Goal: Book appointment/travel/reservation

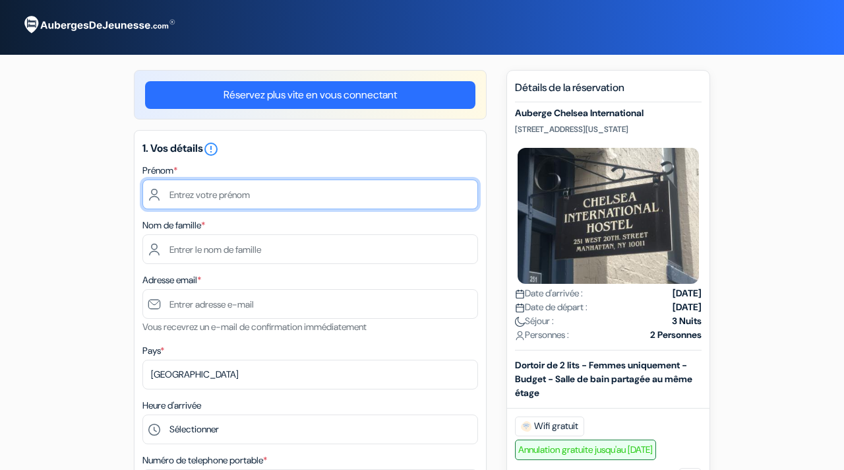
click at [297, 198] on input "text" at bounding box center [310, 194] width 336 height 30
type input "[PERSON_NAME]"
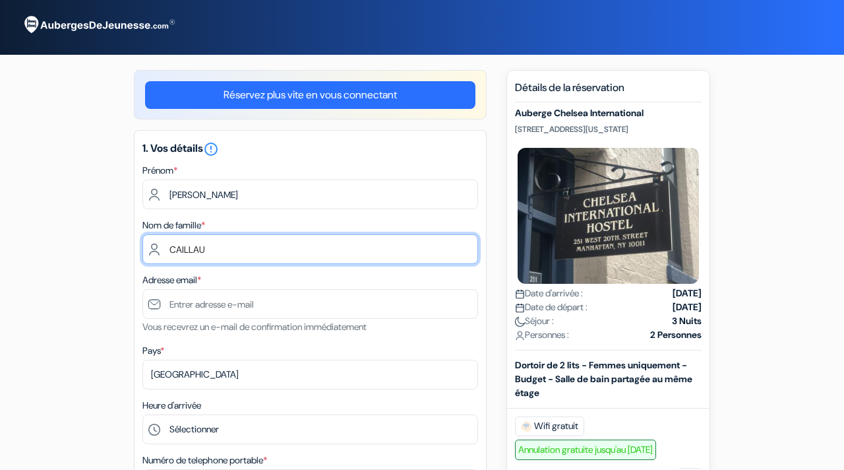
type input "CAILLAU"
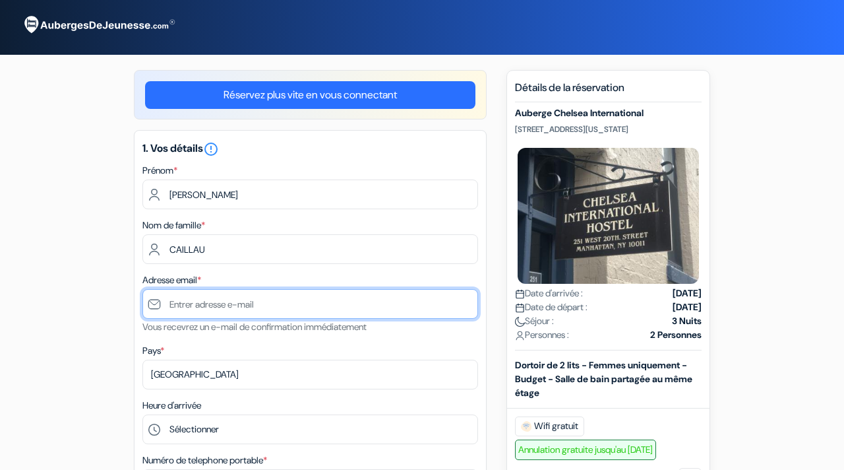
click at [361, 301] on input "text" at bounding box center [310, 304] width 336 height 30
click at [266, 312] on input "text" at bounding box center [310, 304] width 336 height 30
type input "[EMAIL_ADDRESS][DOMAIN_NAME]"
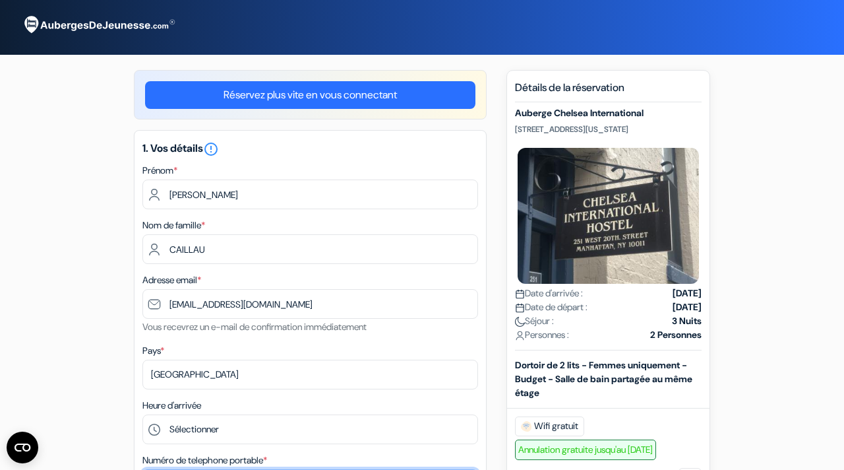
type input "[PHONE_NUMBER]"
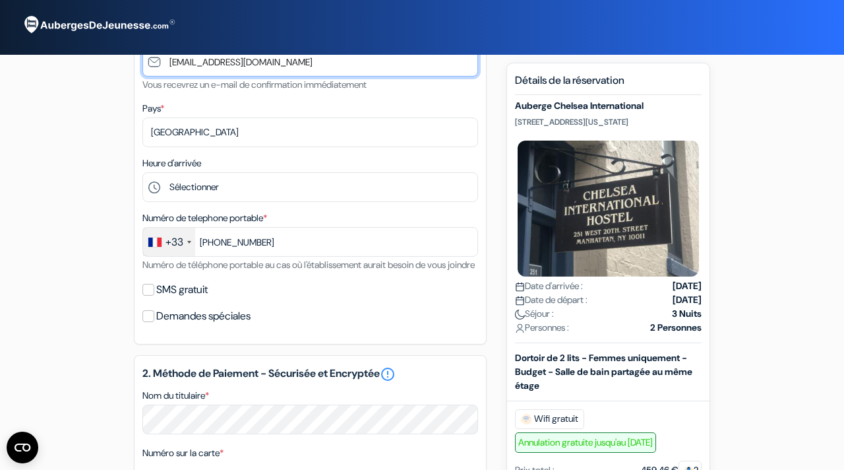
scroll to position [246, 0]
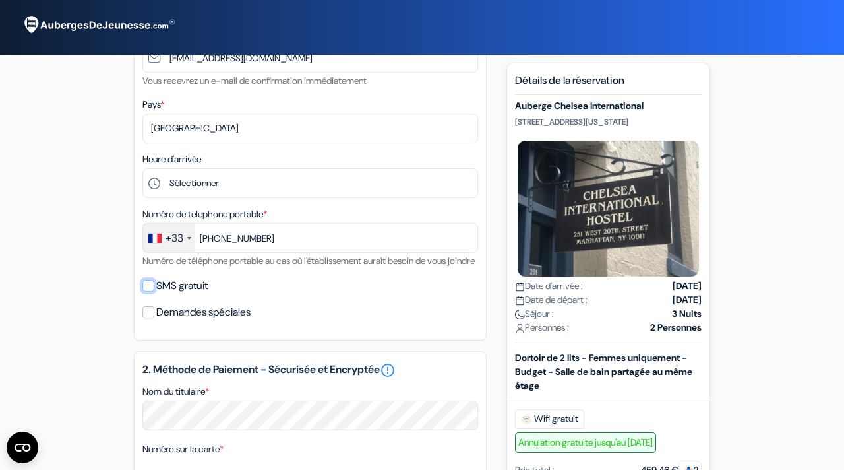
click at [150, 291] on input "SMS gratuit" at bounding box center [148, 286] width 12 height 12
checkbox input "true"
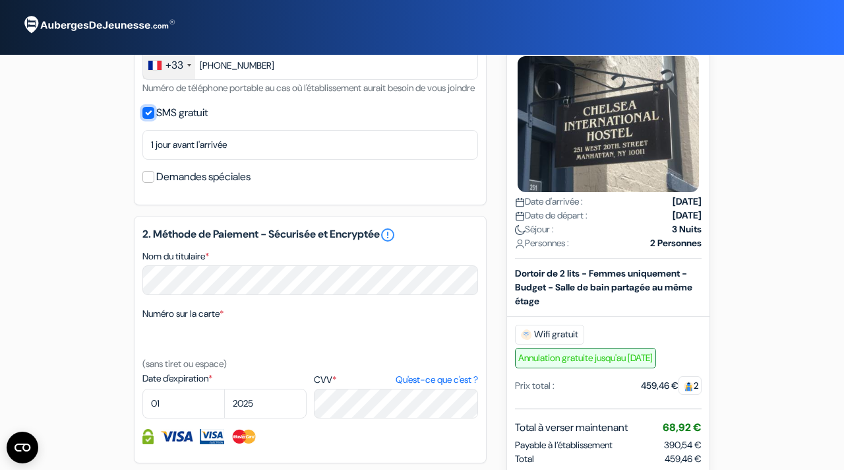
scroll to position [422, 0]
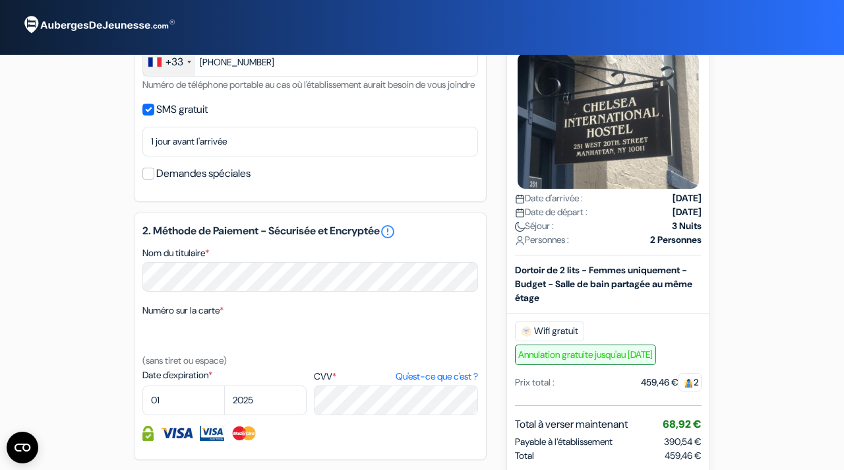
click at [257, 368] on div "Numéro sur la carte * (sans tiret ou espace)" at bounding box center [310, 335] width 336 height 66
click at [272, 368] on div "Numéro sur la carte * (sans tiret ou espace)" at bounding box center [310, 335] width 336 height 66
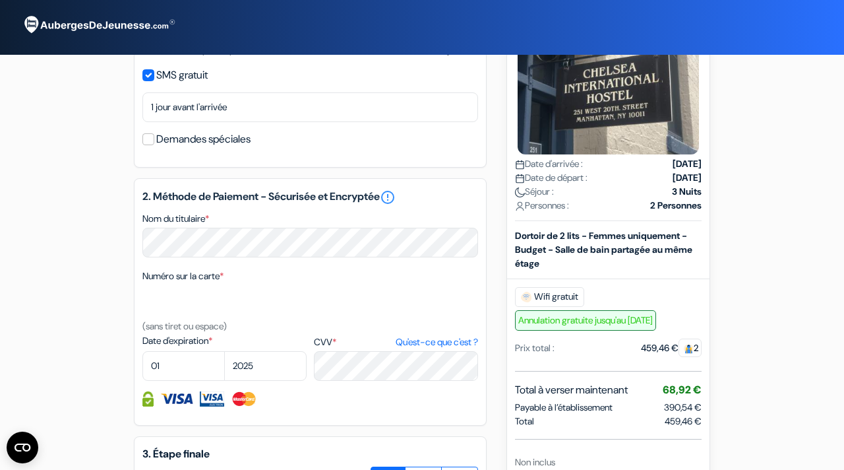
scroll to position [425, 0]
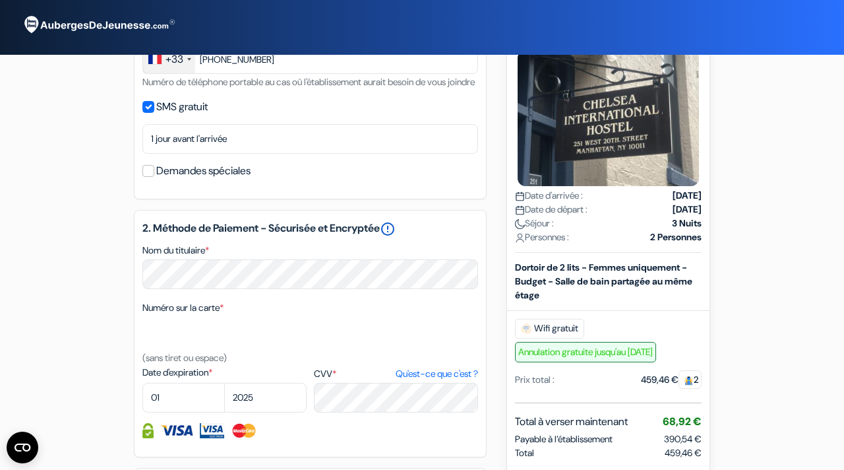
click at [396, 237] on link "error_outline" at bounding box center [388, 229] width 16 height 16
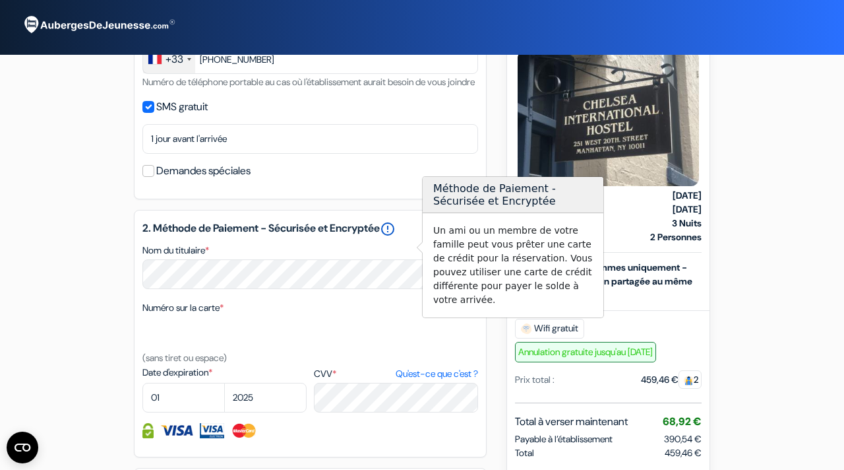
click at [396, 237] on link "error_outline" at bounding box center [388, 229] width 16 height 16
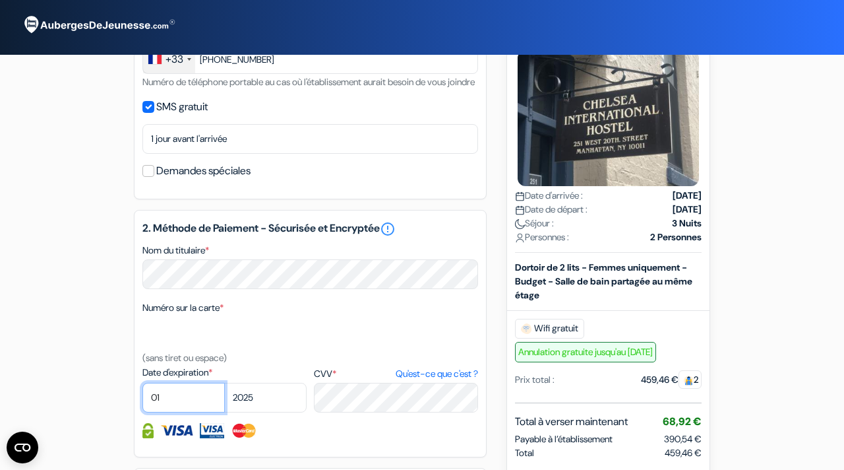
click at [190, 412] on select "01 02 03 04 05 06 07 08 09 10 11 12" at bounding box center [183, 397] width 82 height 30
select select "09"
click at [293, 365] on div "Numéro sur la carte * (sans tiret ou espace)" at bounding box center [310, 332] width 336 height 66
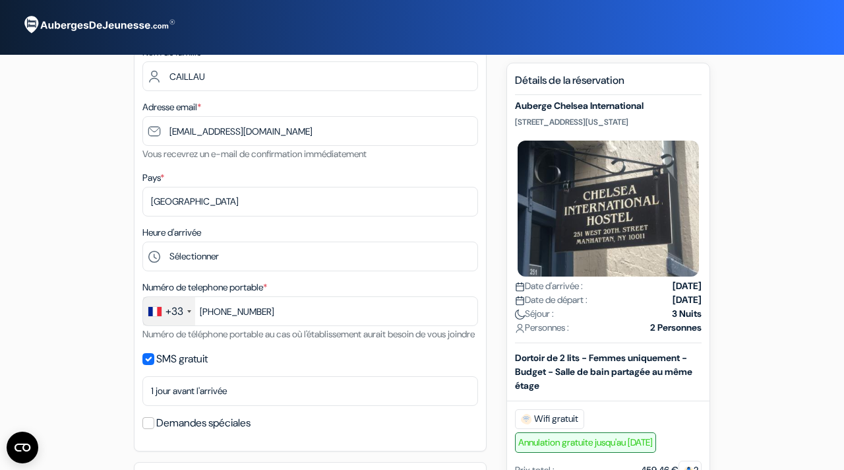
scroll to position [171, 0]
